Goal: Transaction & Acquisition: Purchase product/service

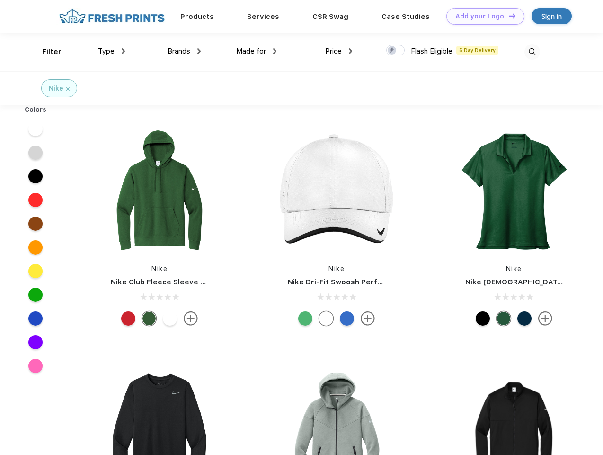
scroll to position [0, 0]
click at [482, 16] on link "Add your Logo Design Tool" at bounding box center [485, 16] width 78 height 17
click at [0, 0] on div "Design Tool" at bounding box center [0, 0] width 0 height 0
click at [508, 16] on link "Add your Logo Design Tool" at bounding box center [485, 16] width 78 height 17
click at [45, 52] on div "Filter" at bounding box center [51, 51] width 19 height 11
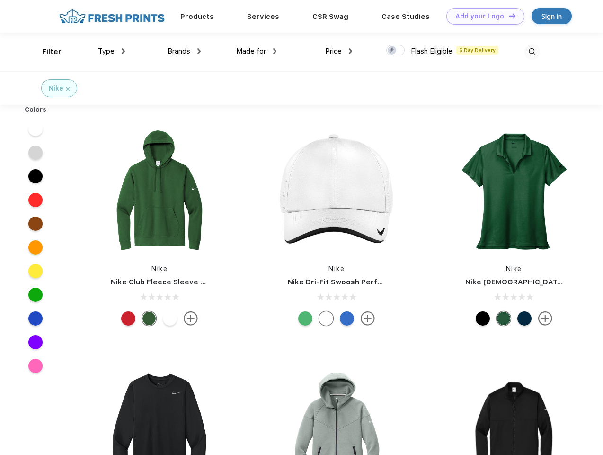
click at [112, 51] on span "Type" at bounding box center [106, 51] width 17 height 9
click at [184, 51] on span "Brands" at bounding box center [179, 51] width 23 height 9
click at [257, 51] on span "Made for" at bounding box center [251, 51] width 30 height 9
click at [339, 51] on span "Price" at bounding box center [333, 51] width 17 height 9
click at [396, 51] on div at bounding box center [395, 50] width 18 height 10
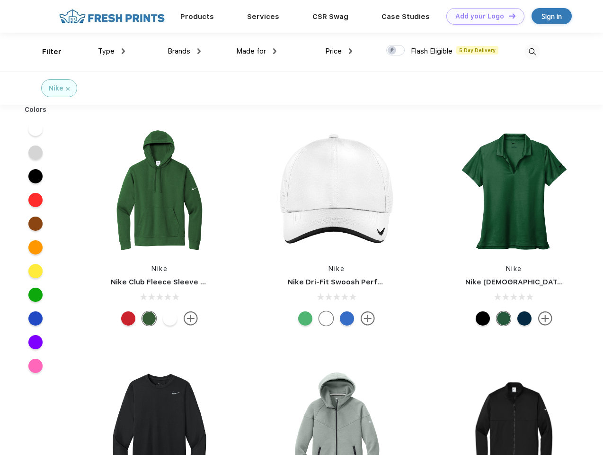
click at [393, 51] on input "checkbox" at bounding box center [389, 48] width 6 height 6
click at [532, 52] on img at bounding box center [533, 52] width 16 height 16
